Goal: Transaction & Acquisition: Purchase product/service

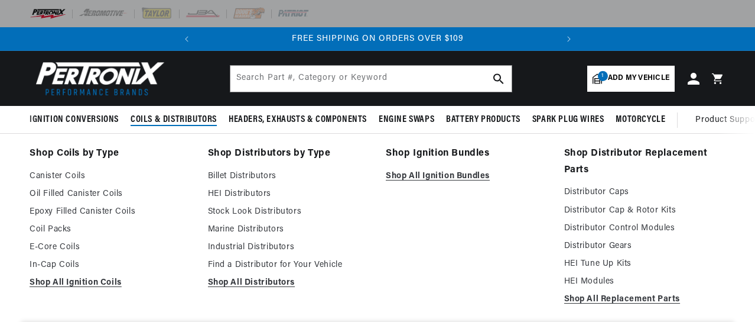
click at [148, 120] on span "Coils & Distributors" at bounding box center [174, 119] width 86 height 12
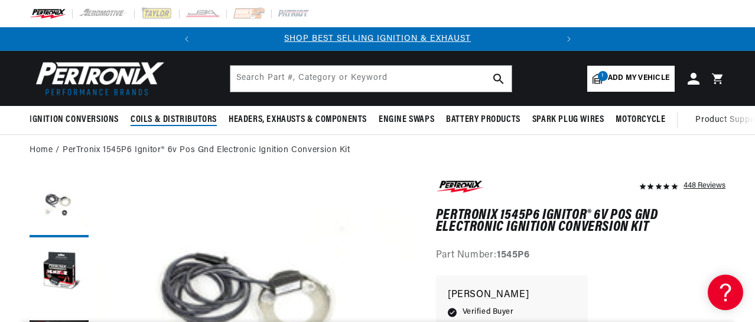
click at [148, 120] on span "Coils & Distributors" at bounding box center [174, 119] width 86 height 12
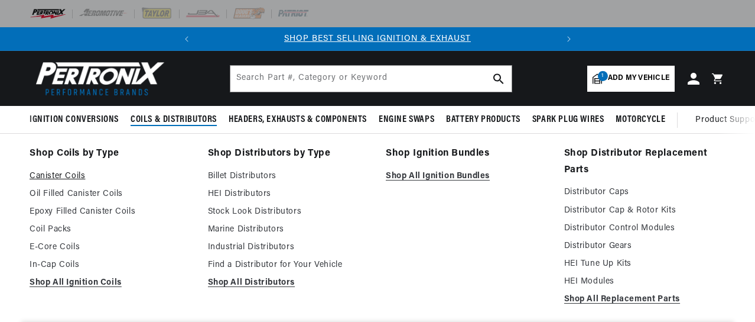
click at [43, 178] on link "Canister Coils" at bounding box center [111, 176] width 162 height 14
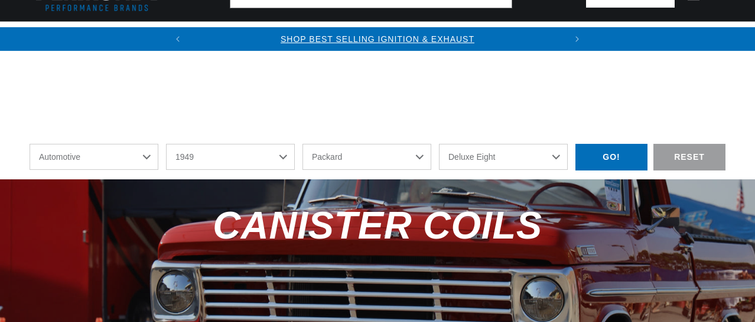
select select "1949"
select select "Packard"
select select "Deluxe-Eight"
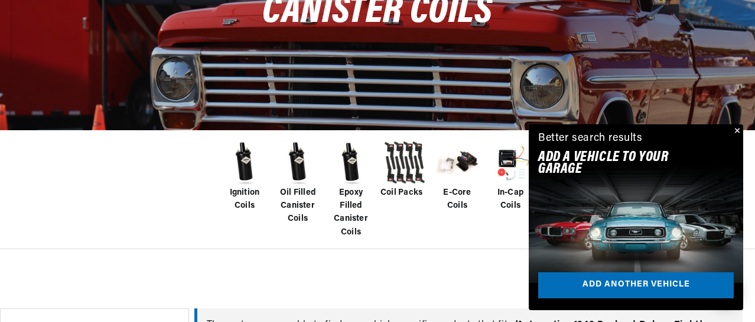
click at [242, 166] on img at bounding box center [244, 162] width 47 height 47
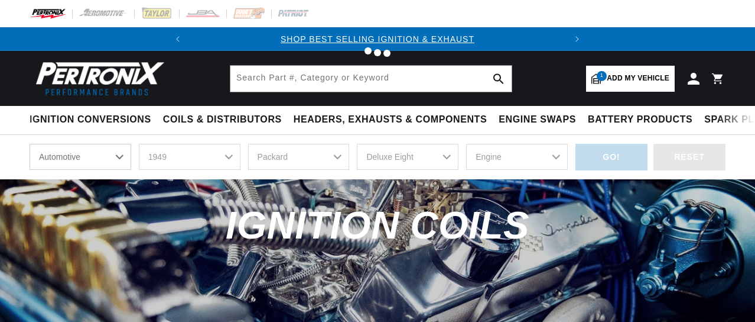
select select "1949"
select select "Packard"
select select "Deluxe-Eight"
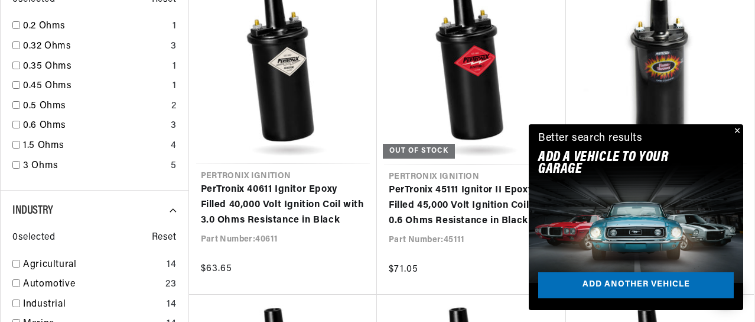
scroll to position [0, 359]
click at [741, 128] on button "Close" at bounding box center [736, 131] width 14 height 14
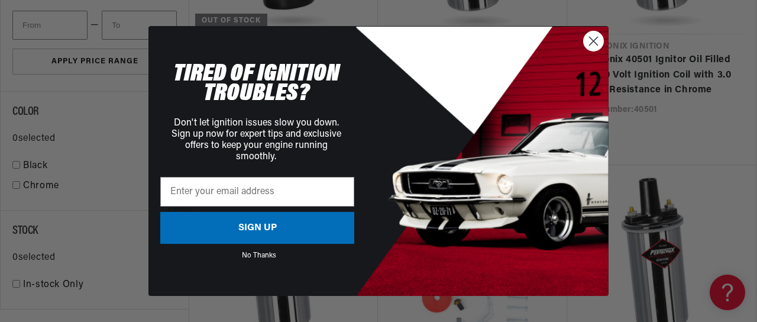
click at [591, 37] on circle "Close dialog" at bounding box center [593, 41] width 20 height 20
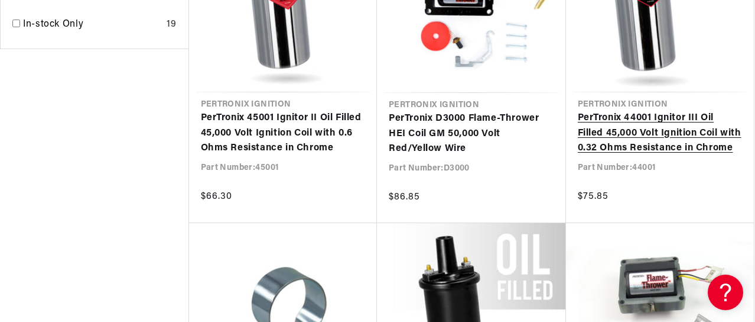
click at [676, 150] on link "PerTronix 44001 Ignitor III Oil Filled 45,000 Volt Ignition Coil with 0.32 Ohms…" at bounding box center [660, 134] width 165 height 46
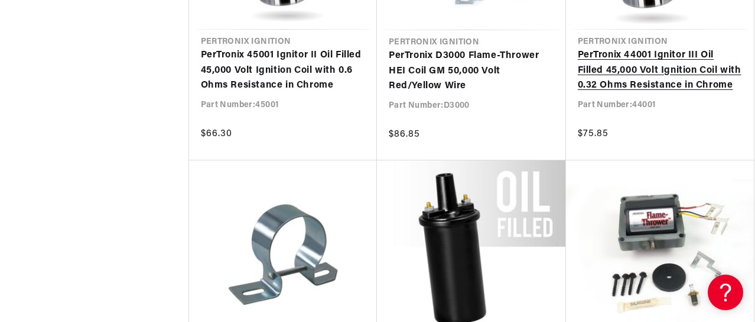
scroll to position [1737, 0]
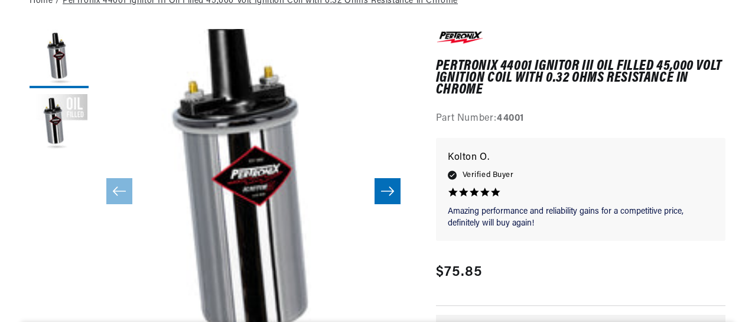
scroll to position [149, 0]
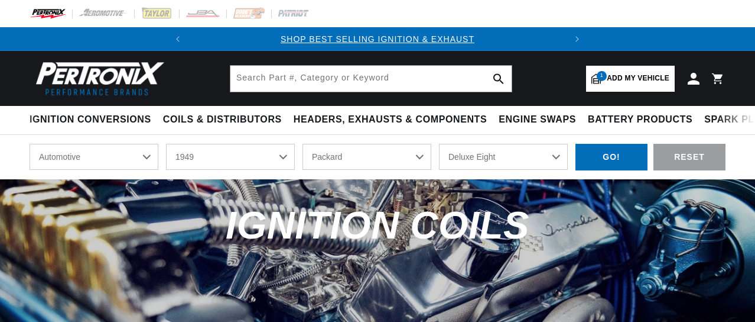
select select "1949"
select select "Packard"
select select "Deluxe-Eight"
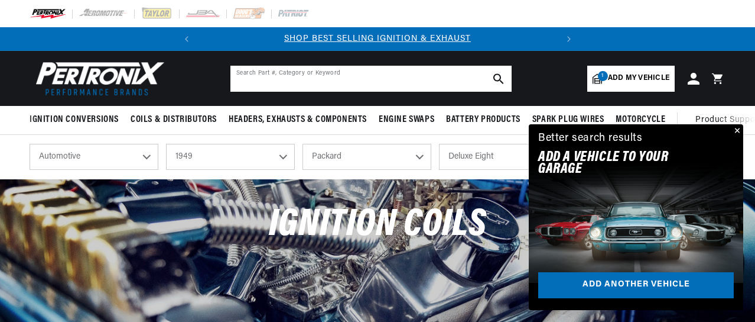
click at [326, 81] on input "text" at bounding box center [371, 79] width 281 height 26
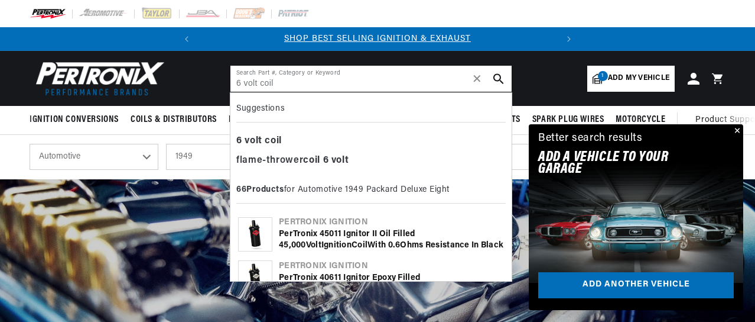
type input "6 volt coil"
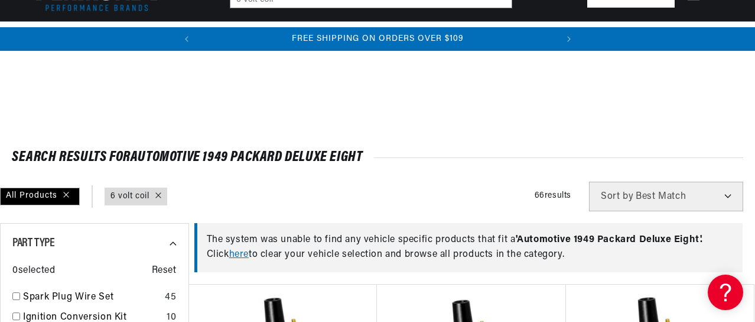
scroll to position [1348, 0]
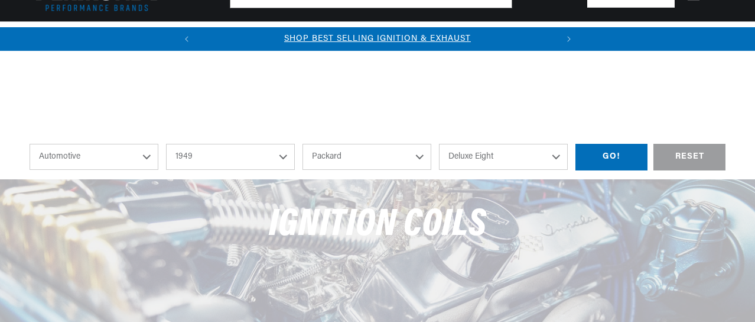
select select "1949"
select select "Packard"
select select "Deluxe-Eight"
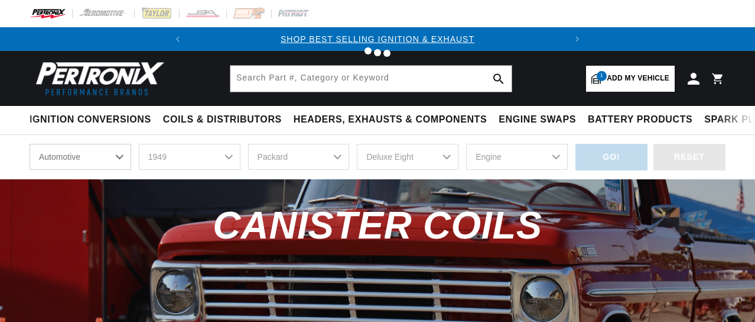
select select "1949"
select select "Packard"
select select "Deluxe-Eight"
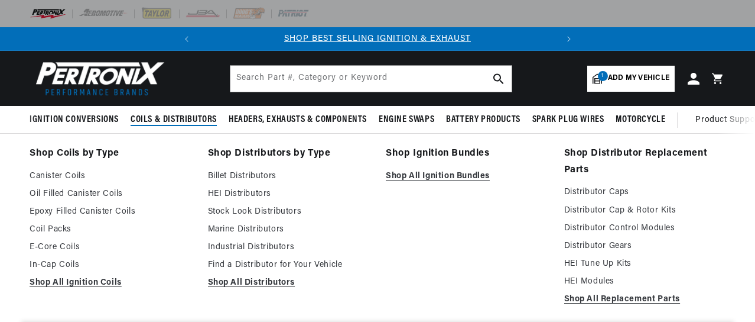
scroll to position [0, 359]
